Goal: Navigation & Orientation: Find specific page/section

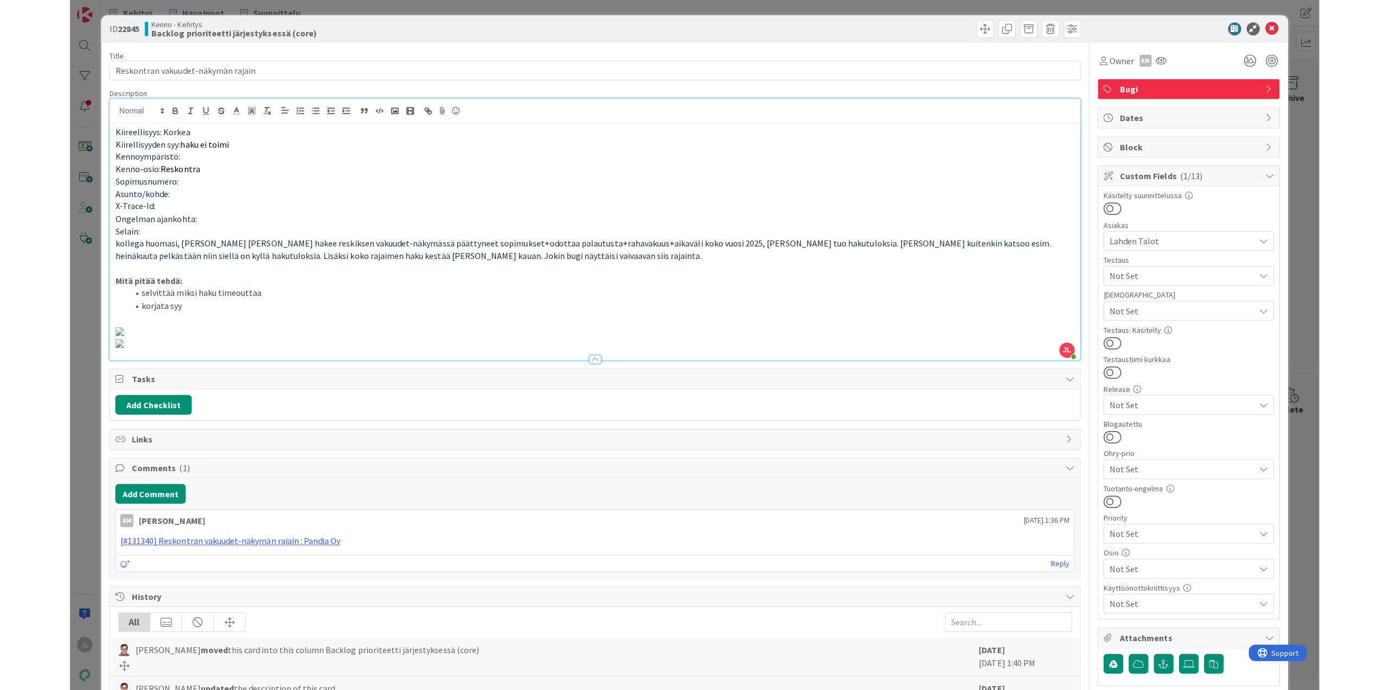
scroll to position [95, 0]
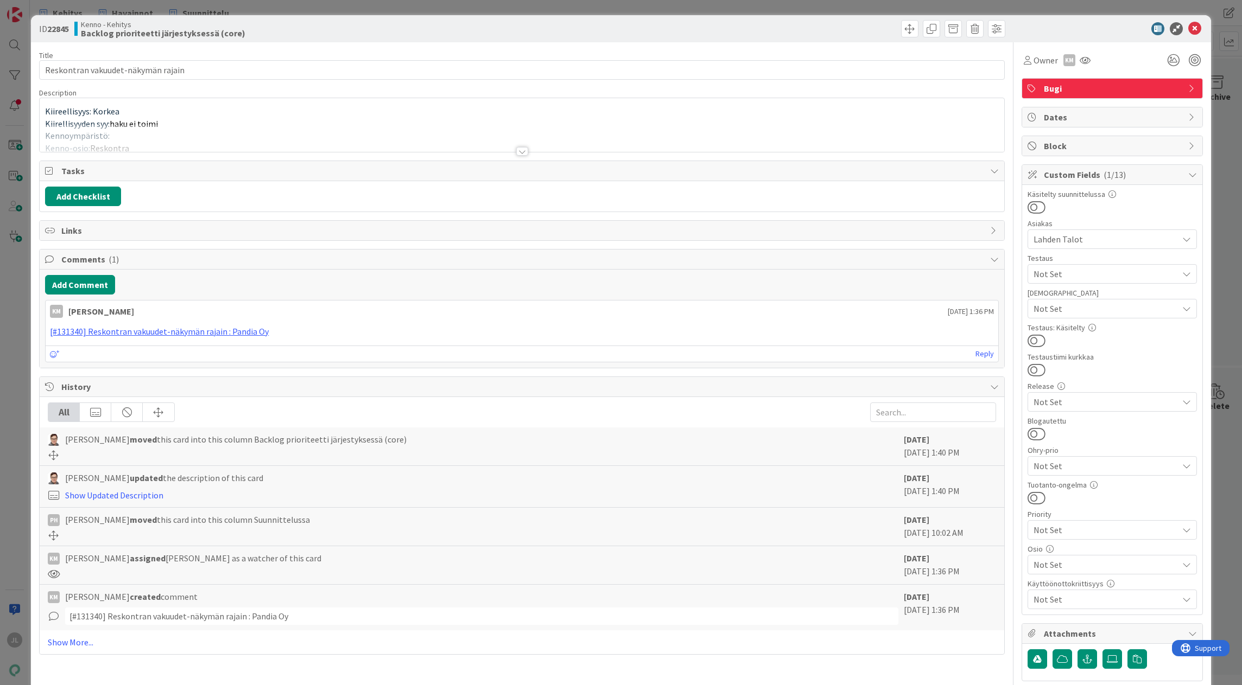
click at [519, 136] on div at bounding box center [522, 138] width 964 height 28
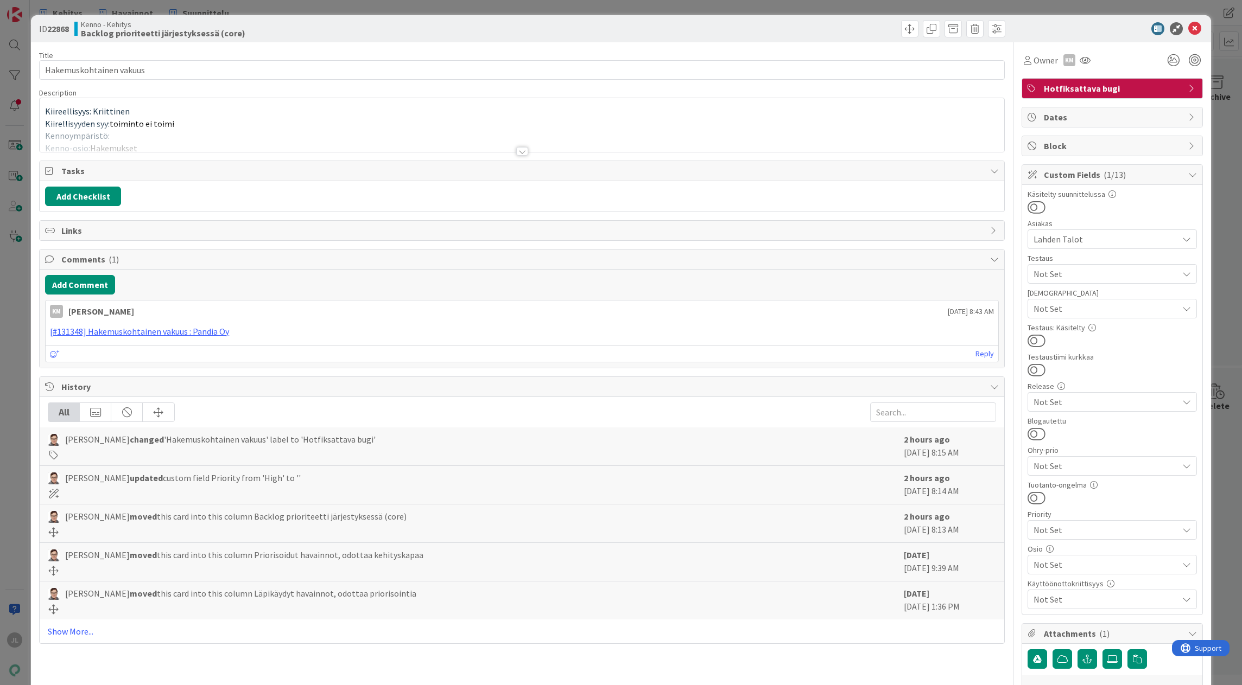
click at [300, 129] on div at bounding box center [522, 138] width 964 height 28
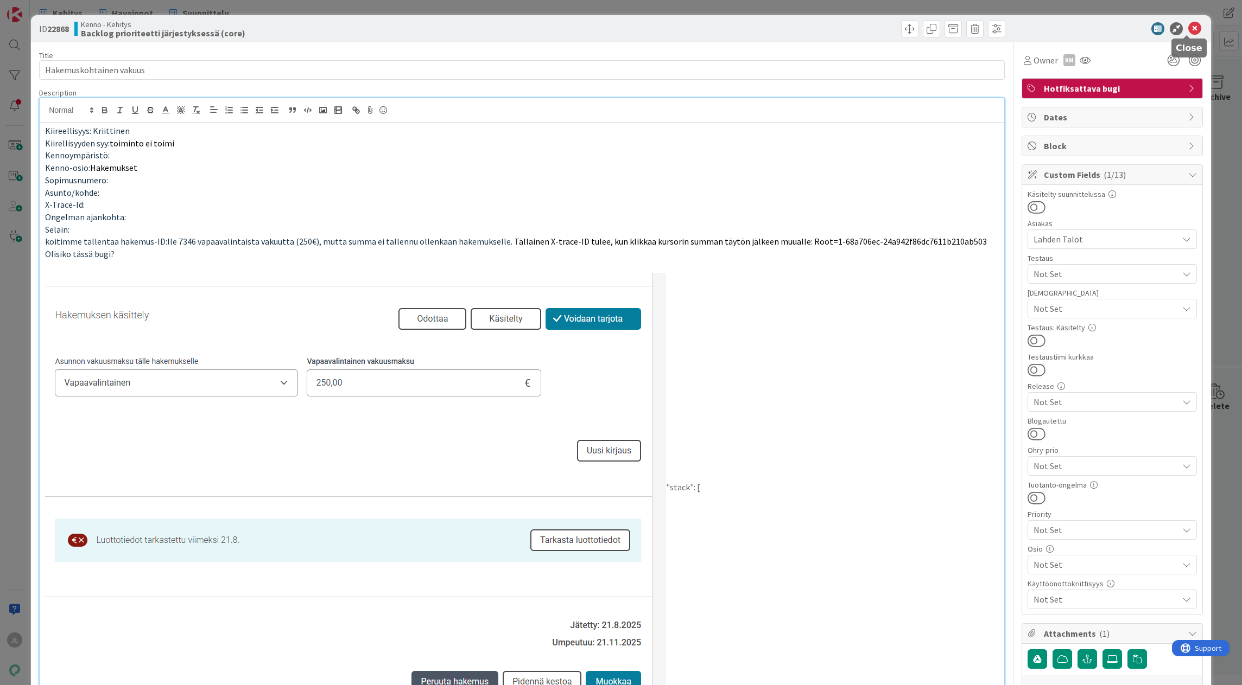
click at [1188, 30] on icon at bounding box center [1194, 28] width 13 height 13
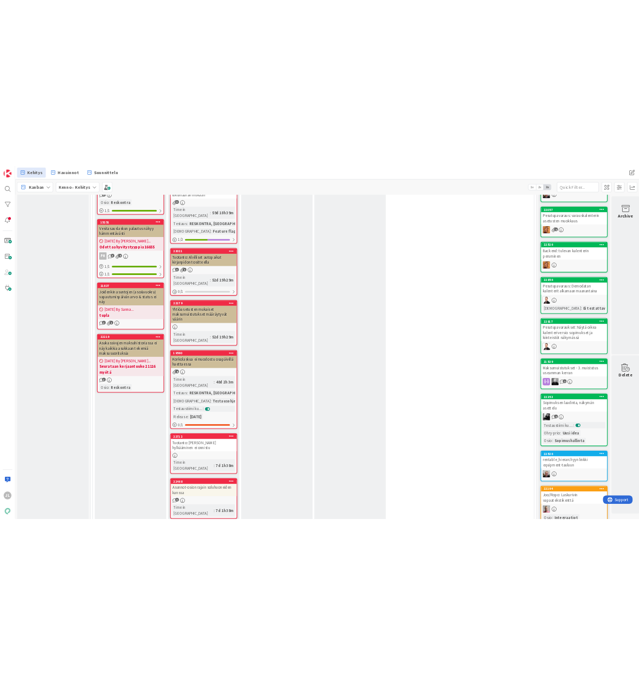
scroll to position [923, 0]
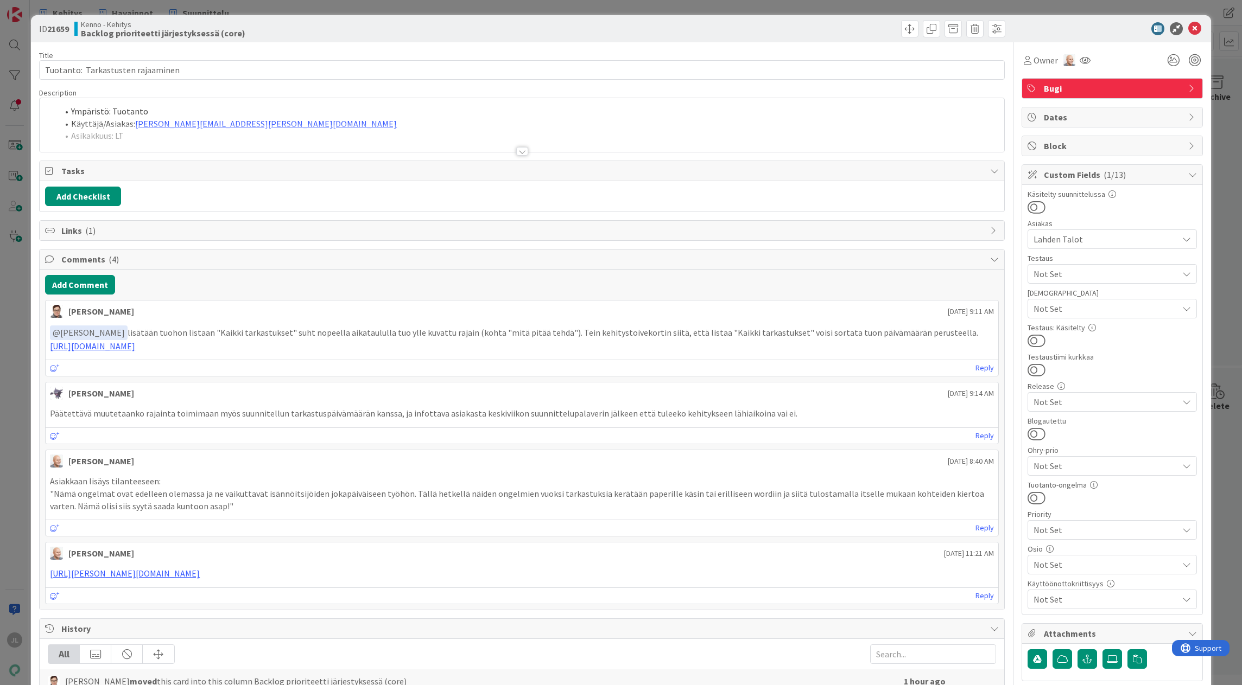
click at [366, 134] on div at bounding box center [522, 138] width 964 height 28
